Goal: Task Accomplishment & Management: Manage account settings

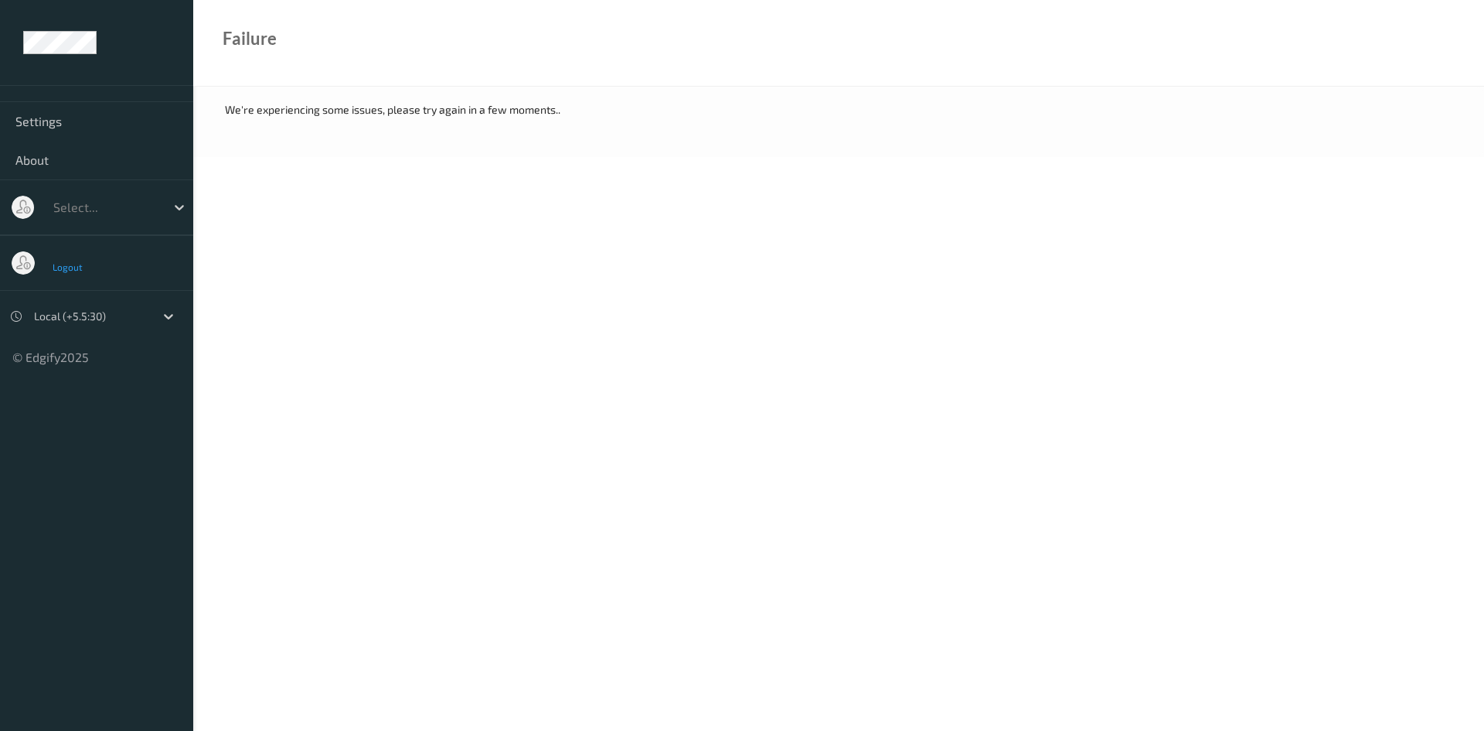
click at [70, 267] on span "Logout" at bounding box center [68, 266] width 31 height 11
click at [71, 266] on span "Logout" at bounding box center [68, 266] width 31 height 11
click at [60, 269] on span "Logout" at bounding box center [68, 266] width 31 height 11
click at [68, 270] on span "Logout" at bounding box center [68, 266] width 31 height 11
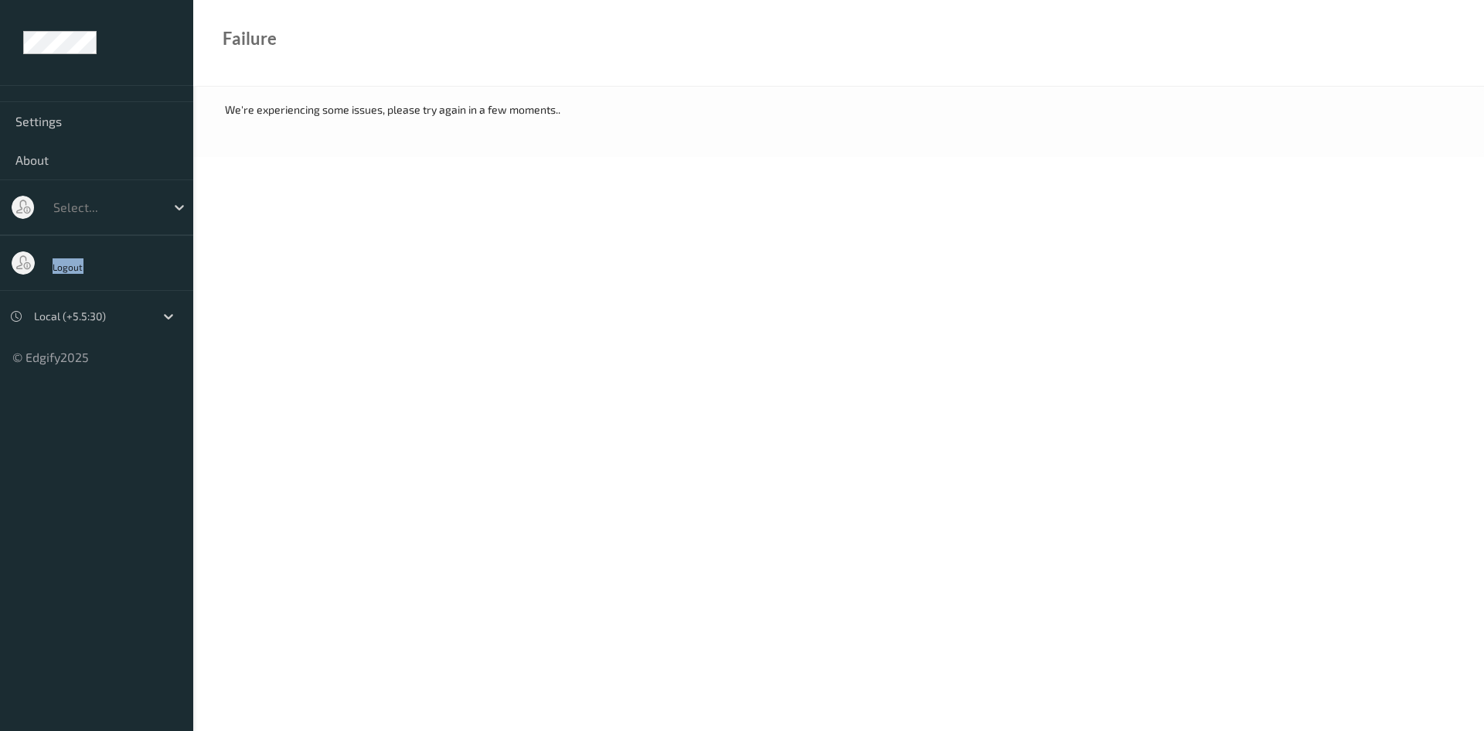
click at [68, 270] on span "Logout" at bounding box center [68, 266] width 31 height 11
